Goal: Check status: Check status

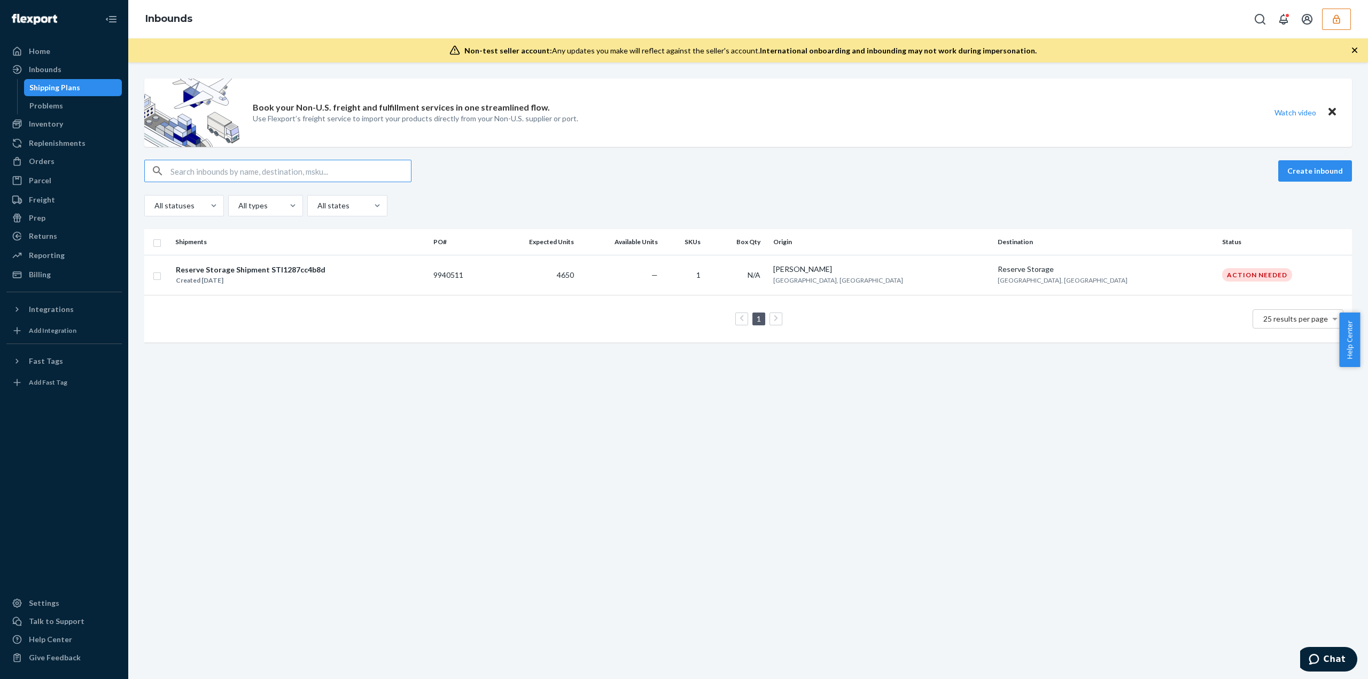
click at [753, 483] on div "Book your Non-U.S. freight and fulfillment services in one streamlined flow. Us…" at bounding box center [748, 371] width 1240 height 617
click at [1020, 446] on div "Book your Non-U.S. freight and fulfillment services in one streamlined flow. Us…" at bounding box center [748, 371] width 1240 height 617
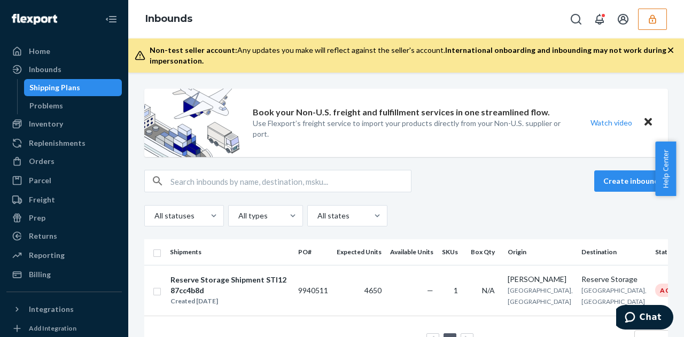
drag, startPoint x: 342, startPoint y: 149, endPoint x: 569, endPoint y: 170, distance: 227.6
click at [569, 170] on div "Create inbound" at bounding box center [406, 181] width 524 height 22
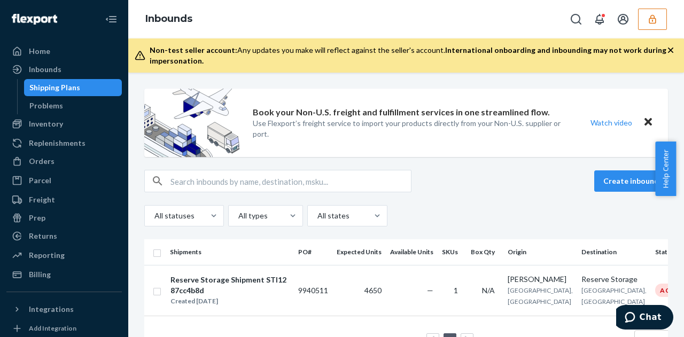
click at [569, 170] on div "Create inbound" at bounding box center [406, 181] width 524 height 22
click at [385, 157] on div "Book your Non-U.S. freight and fulfillment services in one streamlined flow. Us…" at bounding box center [412, 123] width 318 height 68
click at [646, 21] on button "button" at bounding box center [652, 19] width 29 height 21
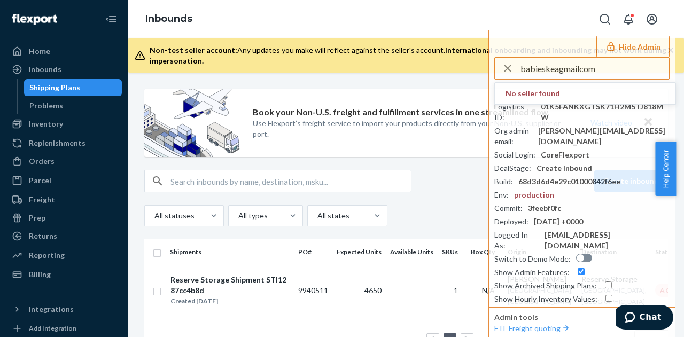
type input "babieskeagmailcom"
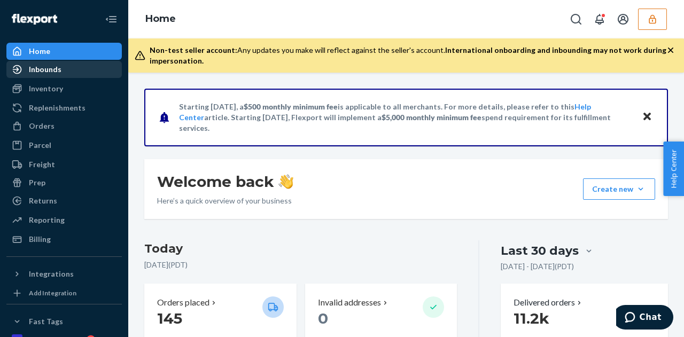
click at [51, 70] on div "Inbounds" at bounding box center [45, 69] width 33 height 11
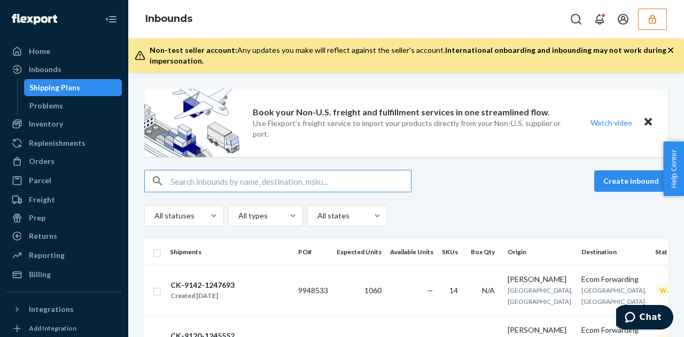
click at [219, 185] on input "text" at bounding box center [290, 180] width 240 height 21
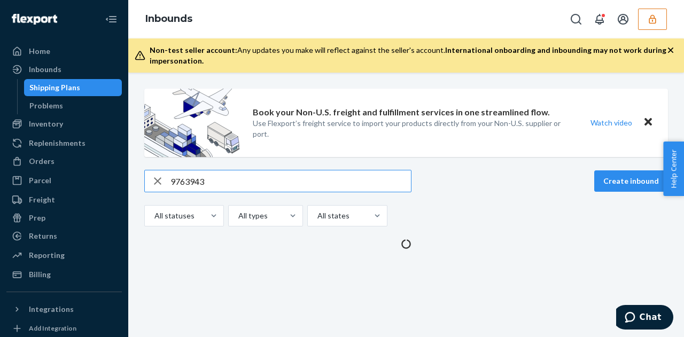
type input "9763943"
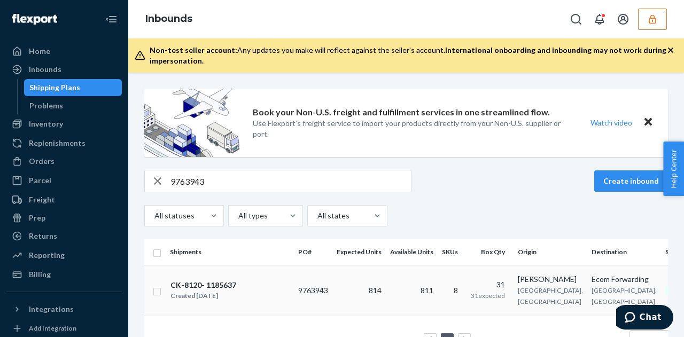
click at [280, 297] on div "CK-8120- 1185637 Created May 26, 2025" at bounding box center [230, 290] width 120 height 22
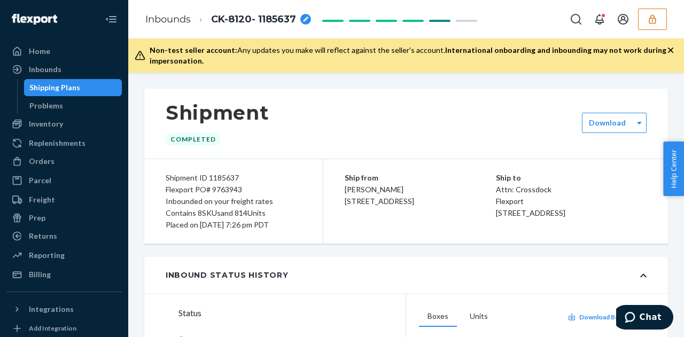
click at [226, 189] on div "Flexport PO# 9763943" at bounding box center [234, 190] width 136 height 12
